Goal: Check status

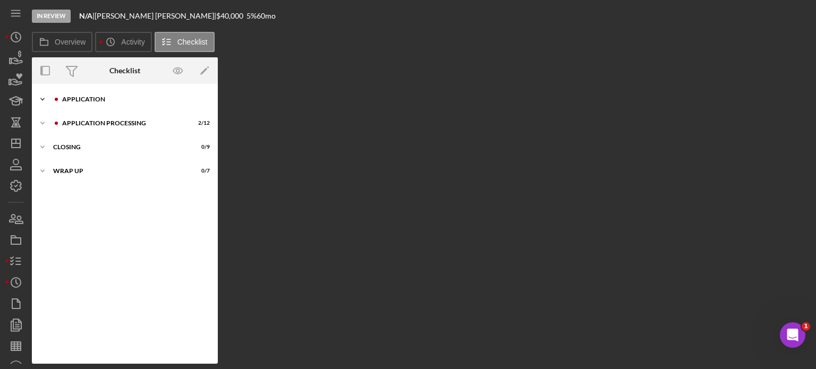
click at [71, 99] on div "Application" at bounding box center [133, 99] width 142 height 6
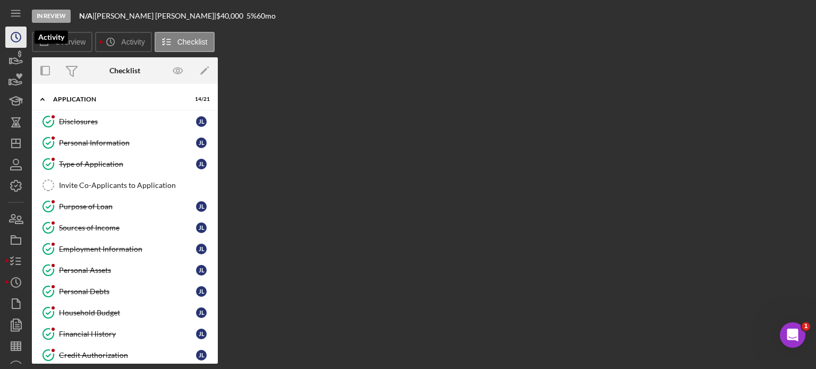
click at [14, 38] on icon "Icon/History" at bounding box center [16, 37] width 27 height 27
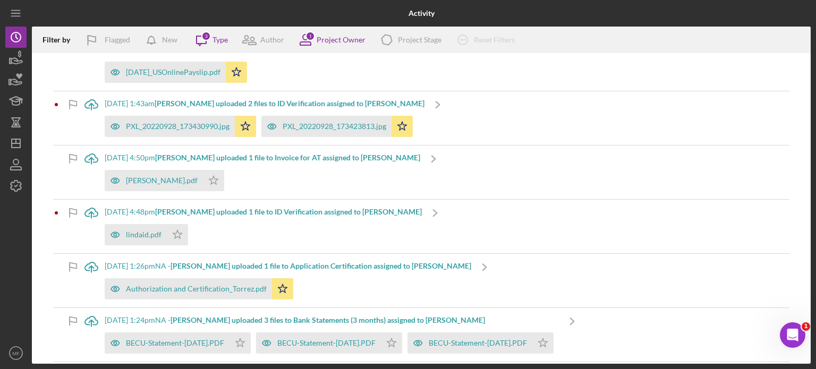
scroll to position [372, 0]
